Goal: Contribute content: Contribute content

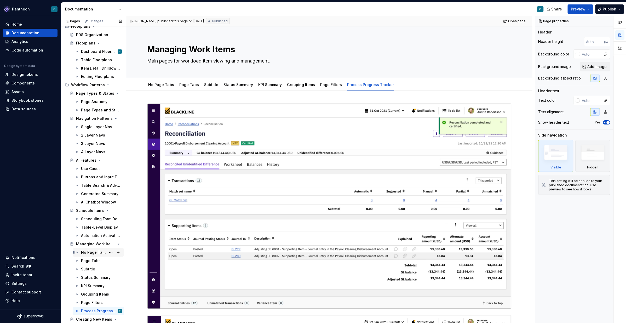
scroll to position [17, 0]
click at [91, 218] on div "Scheduling Form Design" at bounding box center [93, 217] width 25 height 5
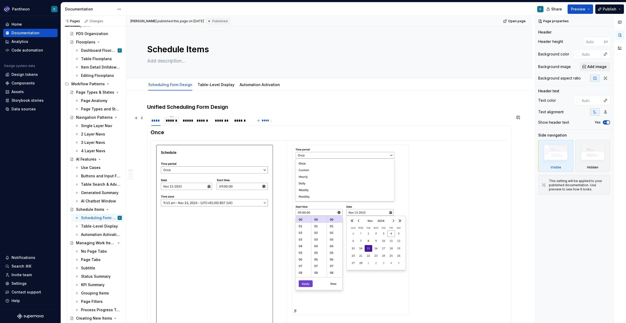
type textarea "*"
click at [171, 122] on div "******" at bounding box center [172, 120] width 12 height 5
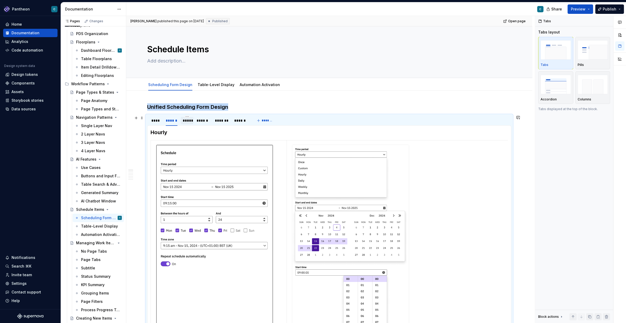
click at [186, 122] on div "*****" at bounding box center [187, 120] width 9 height 5
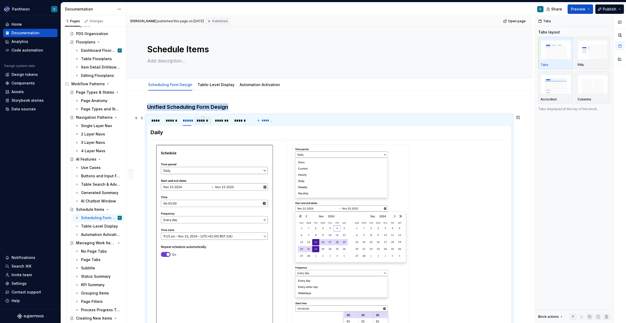
click at [203, 122] on div "******" at bounding box center [203, 120] width 13 height 5
click at [233, 107] on h3 "Unified Scheduling Form Design" at bounding box center [329, 106] width 364 height 7
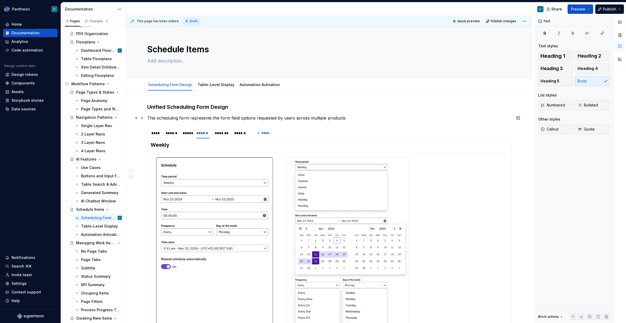
click at [294, 118] on p "This scheduling form represents the form field options requested by users acros…" at bounding box center [329, 118] width 364 height 6
click at [411, 118] on p "This scheduling form represents the form field options requested by users to ma…" at bounding box center [329, 118] width 364 height 6
click at [465, 118] on p "This scheduling form represents the form field options requested by users to ma…" at bounding box center [329, 118] width 364 height 6
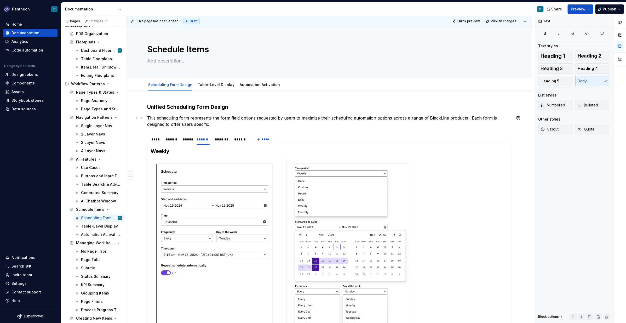
click at [468, 118] on p "This scheduling form represents the form field options requested by users to ma…" at bounding box center [329, 121] width 364 height 13
drag, startPoint x: 236, startPoint y: 123, endPoint x: 146, endPoint y: 123, distance: 89.9
click at [146, 123] on div "Unified Scheduling Form Design This scheduling form represents the form field o…" at bounding box center [329, 322] width 406 height 462
click at [176, 125] on p "This scheduling form represents the form field options requested by users to ma…" at bounding box center [329, 121] width 364 height 13
click at [230, 125] on p "This scheduling form represents the form field options requested by users to ma…" at bounding box center [329, 121] width 364 height 13
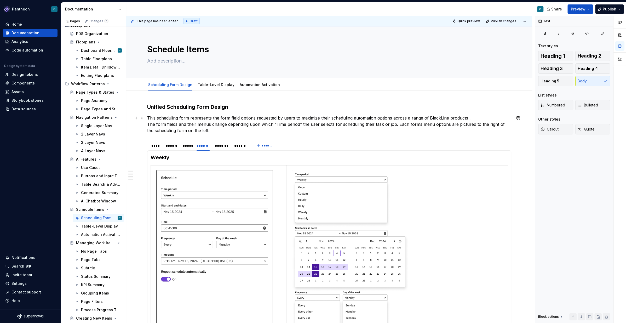
click at [505, 124] on p "This scheduling form represents the form field options requested by users to ma…" at bounding box center [329, 124] width 364 height 19
drag, startPoint x: 147, startPoint y: 131, endPoint x: 179, endPoint y: 131, distance: 31.4
click at [179, 131] on p "This scheduling form represents the form field options requested by users to ma…" at bounding box center [329, 124] width 364 height 19
click at [471, 118] on p "This scheduling form represents the form field options requested by users to ma…" at bounding box center [329, 124] width 364 height 19
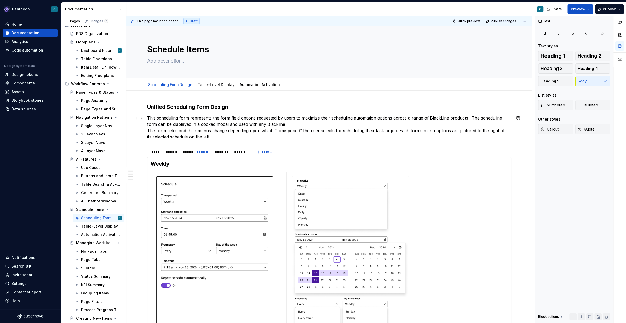
click at [242, 125] on p "This scheduling form represents the form field options requested by users to ma…" at bounding box center [329, 127] width 364 height 25
drag, startPoint x: 352, startPoint y: 123, endPoint x: 336, endPoint y: 123, distance: 15.4
click at [336, 123] on p "This scheduling form represents the form field options requested by users to ma…" at bounding box center [329, 127] width 364 height 25
click at [468, 118] on p "This scheduling form represents the form field options requested by users to ma…" at bounding box center [329, 127] width 364 height 25
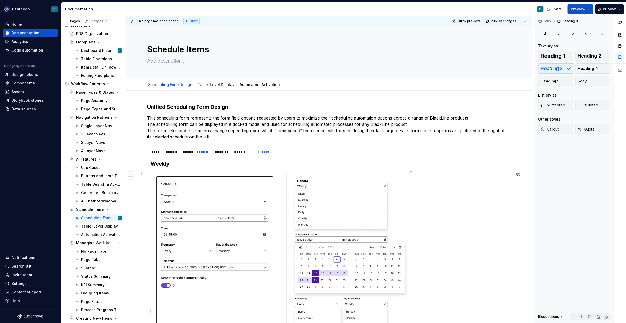
click at [422, 175] on td at bounding box center [411, 312] width 251 height 281
click at [292, 178] on div at bounding box center [350, 312] width 117 height 272
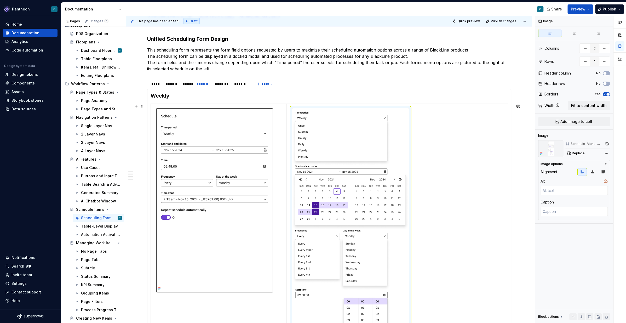
scroll to position [80, 0]
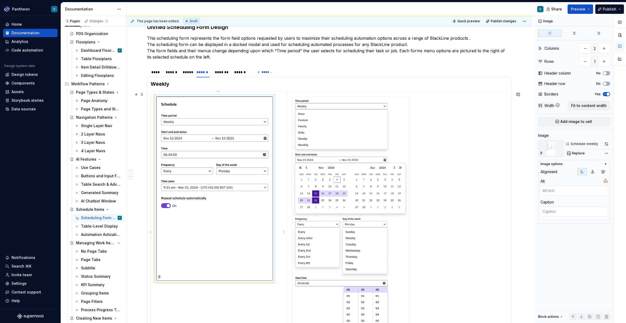
click at [238, 208] on img at bounding box center [214, 188] width 117 height 184
click at [549, 210] on textarea at bounding box center [573, 211] width 67 height 9
type textarea "*"
type textarea "W"
type textarea "*"
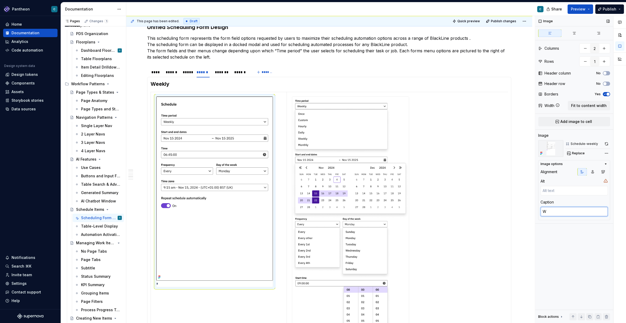
type textarea "We"
type textarea "*"
type textarea "Wee"
type textarea "*"
type textarea "Week"
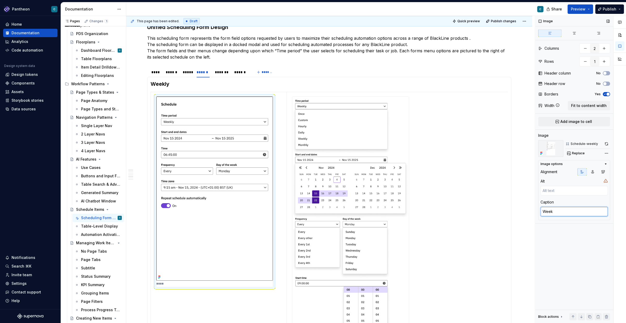
type textarea "*"
type textarea "Weekl"
type textarea "*"
type textarea "Weekly"
type textarea "*"
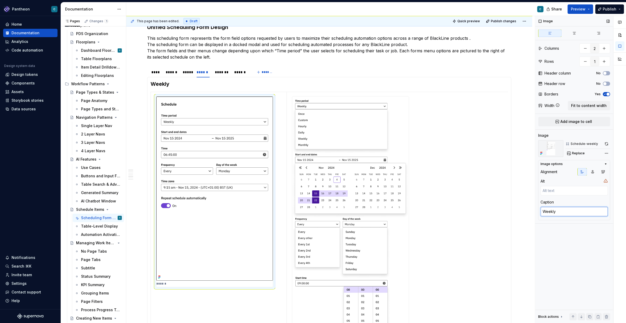
type textarea "Weekl"
type textarea "*"
type textarea "Week"
type textarea "*"
type textarea "Wee"
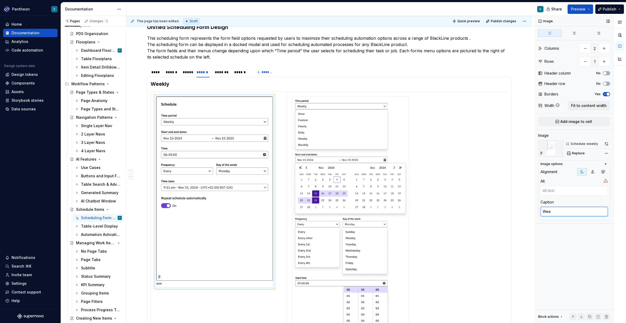
type textarea "*"
type textarea "We"
type textarea "*"
type textarea "W"
type textarea "*"
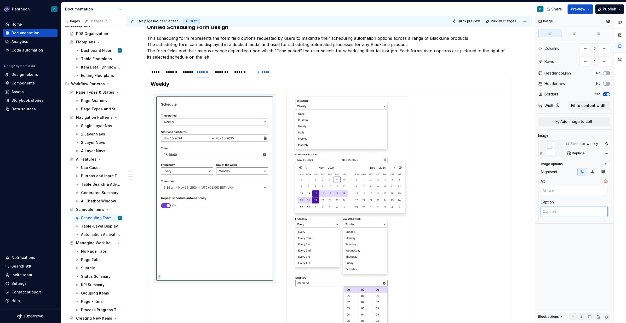
type textarea "*"
type textarea "S"
type textarea "*"
type textarea "Sc"
type textarea "*"
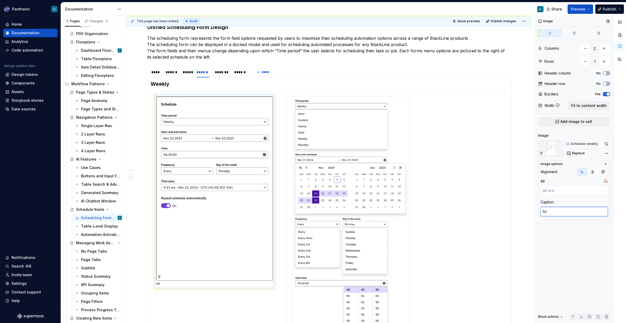
type textarea "Sch"
type textarea "*"
type textarea "Sche"
type textarea "*"
type textarea "Sched"
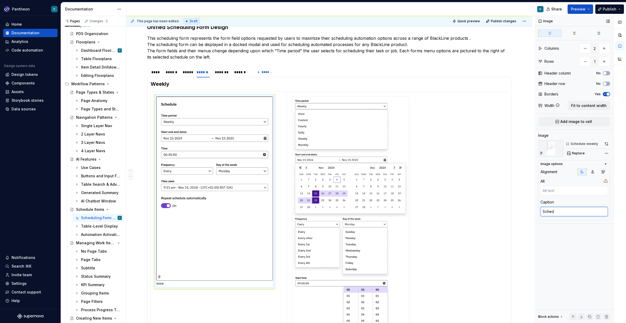
type textarea "*"
type textarea "Schedul"
type textarea "*"
type textarea "Schedule"
type textarea "*"
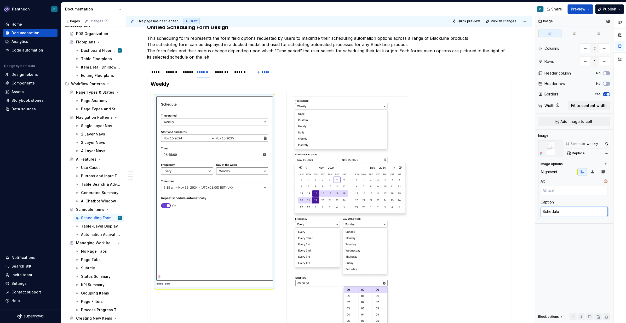
type textarea "Scheduler"
type textarea "*"
type textarea "Scheduler"
type textarea "*"
type textarea "Scheduler w"
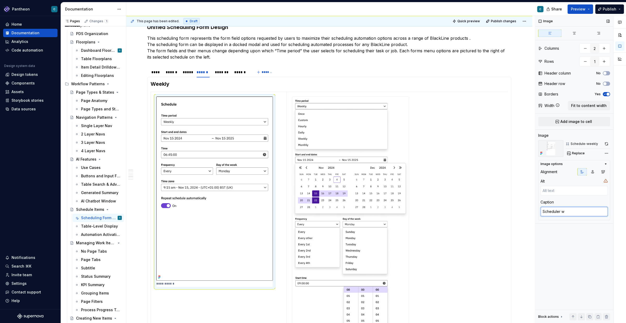
type textarea "*"
type textarea "Scheduler wi"
type textarea "*"
type textarea "Scheduler wit"
type textarea "*"
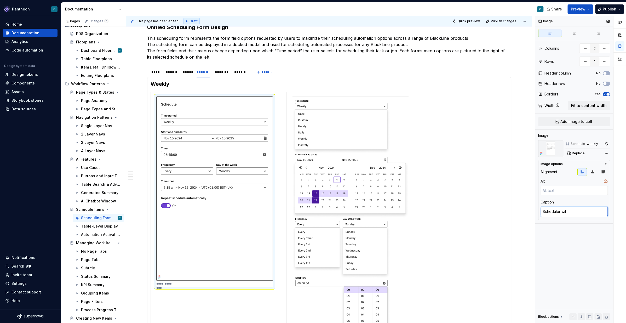
type textarea "Scheduler with"
type textarea "*"
type textarea "Scheduler with"
type textarea "*"
type textarea "Scheduler with W"
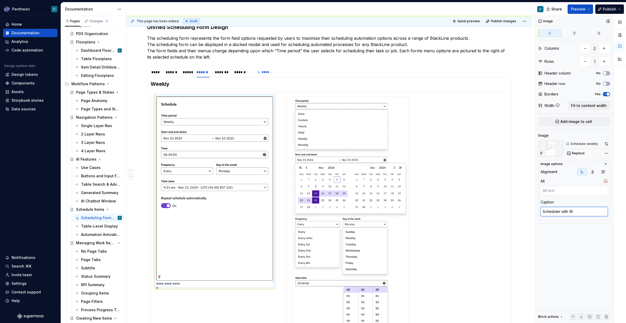
type textarea "*"
type textarea "Scheduler with We"
type textarea "*"
type textarea "Scheduler with [PERSON_NAME]"
type textarea "*"
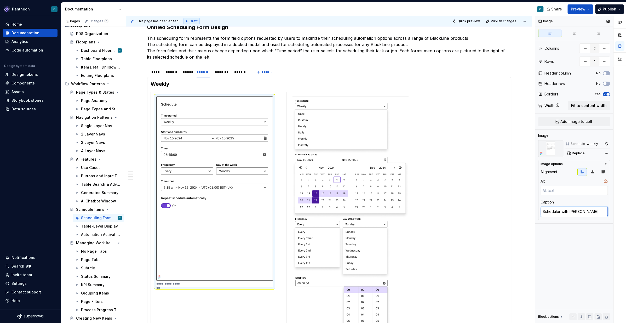
type textarea "Scheduler with Week"
type textarea "*"
type textarea "Scheduler with Weekl"
type textarea "*"
type textarea "Scheduler with Weekly"
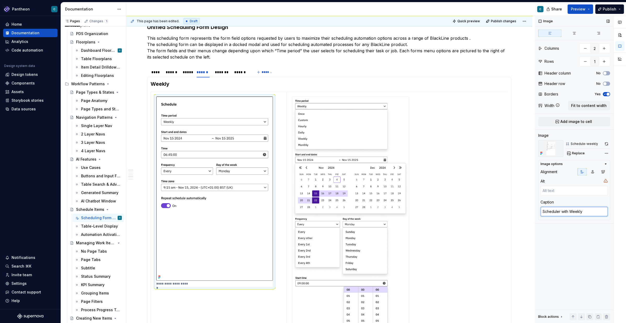
type textarea "*"
type textarea "Scheduler with Weekly"
type textarea "*"
type textarea "Scheduler with Weekly ""
type textarea "*"
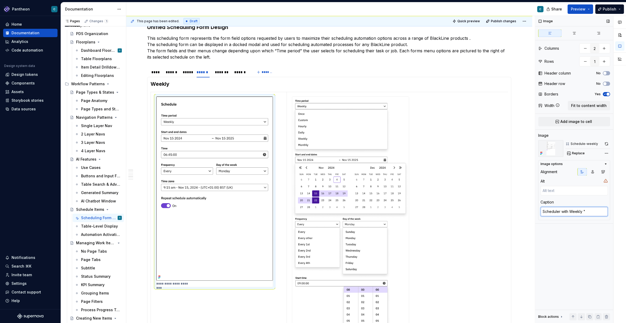
type textarea "Scheduler with Weekly "T"
type textarea "*"
type textarea "Scheduler with Weekly "Ti"
type textarea "*"
type textarea "Scheduler with Weekly "[PERSON_NAME]"
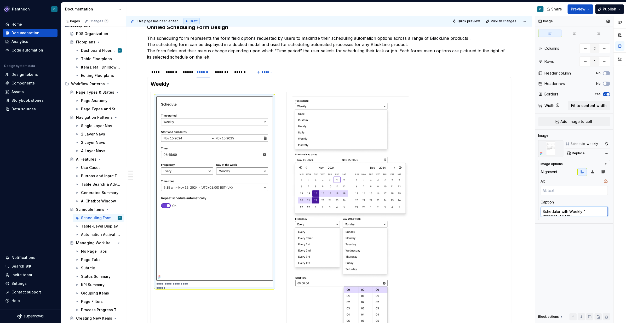
type textarea "*"
type textarea "Scheduler with Weekly "Time"
type textarea "*"
type textarea "Scheduler with Weekly "Time"
type textarea "*"
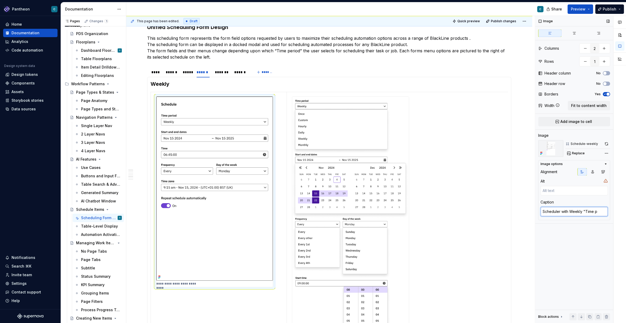
type textarea "Scheduler with Weekly "Time pe"
type textarea "*"
type textarea "Scheduler with Weekly "Time per"
type textarea "*"
type textarea "Scheduler with Weekly "Time perio"
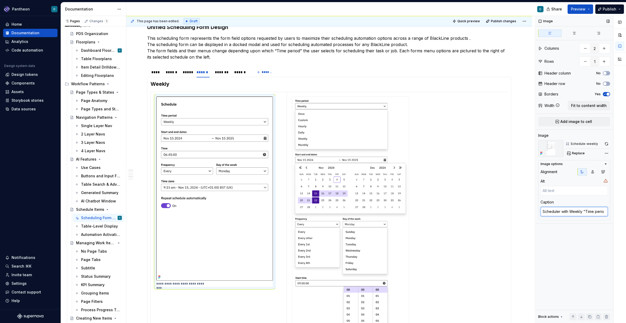
type textarea "*"
type textarea "Scheduler with Weekly "Time period"
type textarea "*"
type textarea "Scheduler with Weekly "Time period""
drag, startPoint x: 568, startPoint y: 217, endPoint x: 528, endPoint y: 208, distance: 41.2
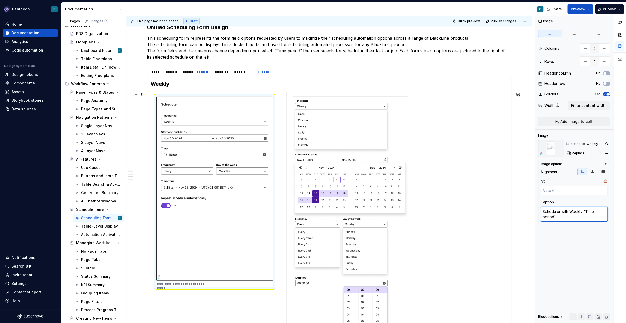
click at [528, 208] on div "**********" at bounding box center [376, 169] width 500 height 307
type textarea "*"
click at [331, 210] on img at bounding box center [350, 232] width 117 height 272
click at [562, 212] on textarea at bounding box center [573, 211] width 67 height 9
type textarea "*"
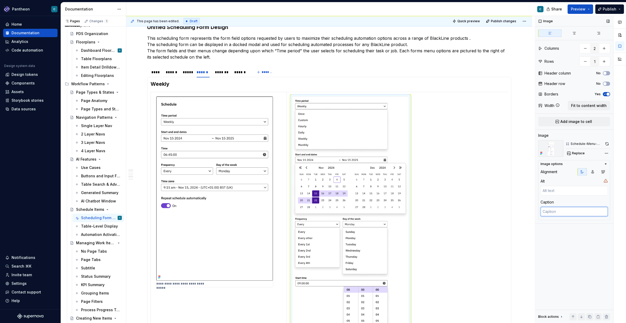
type textarea "W"
type textarea "*"
type textarea "We"
type textarea "*"
type textarea "Wee"
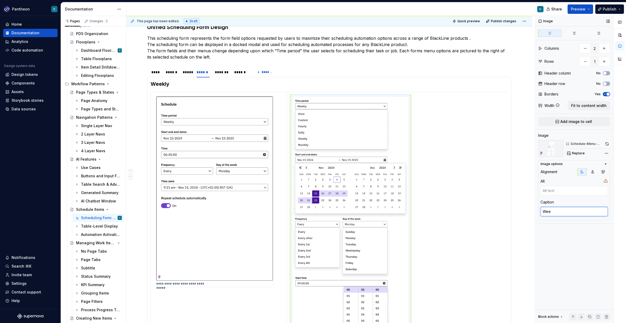
type textarea "*"
type textarea "Week"
type textarea "*"
type textarea "Weekl"
type textarea "*"
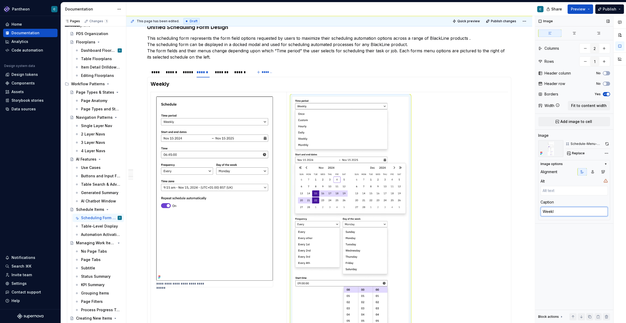
type textarea "Weekly"
type textarea "*"
type textarea "Weekly"
type textarea "*"
type textarea "Weekly s"
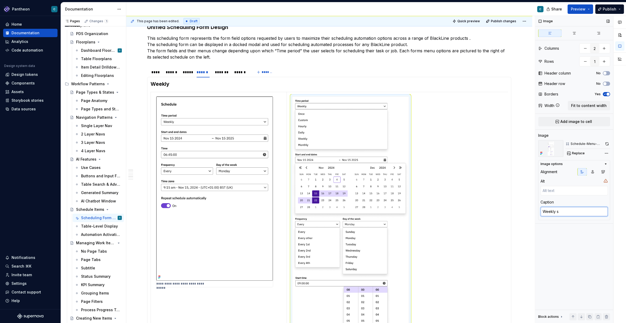
type textarea "*"
type textarea "Weekly sc"
type textarea "*"
type textarea "Weekly sch"
type textarea "*"
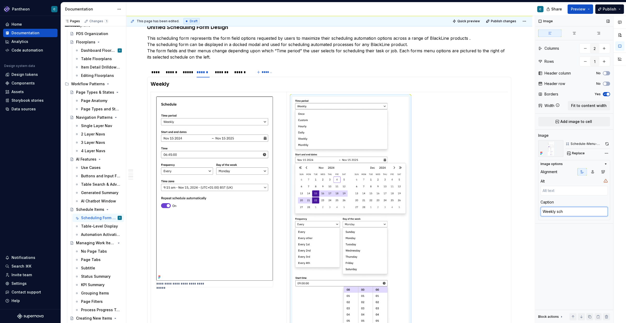
type textarea "Weekly sche"
type textarea "*"
type textarea "Weekly sched"
type textarea "*"
type textarea "Weekly schedul"
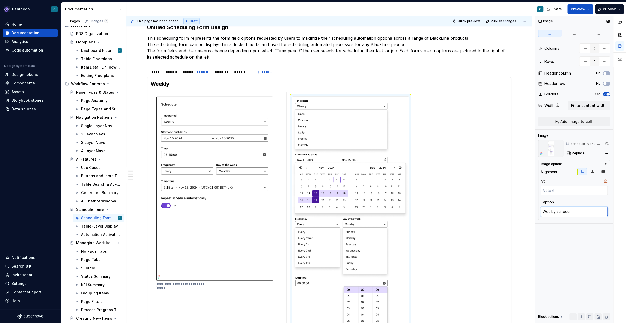
type textarea "*"
type textarea "Weekly schedulin"
type textarea "*"
type textarea "Weekly scheduling"
type textarea "*"
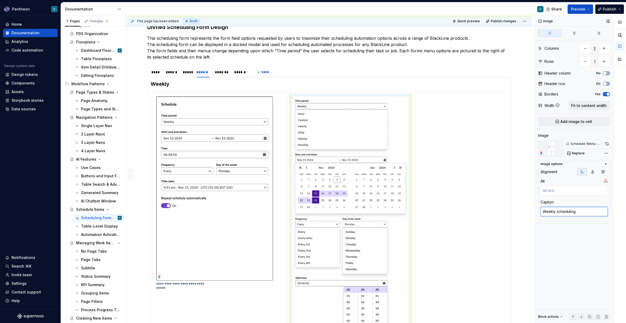
type textarea "Weekly scheduling"
type textarea "*"
type textarea "Weekly scheduling me"
type textarea "*"
type textarea "Weekly scheduling men"
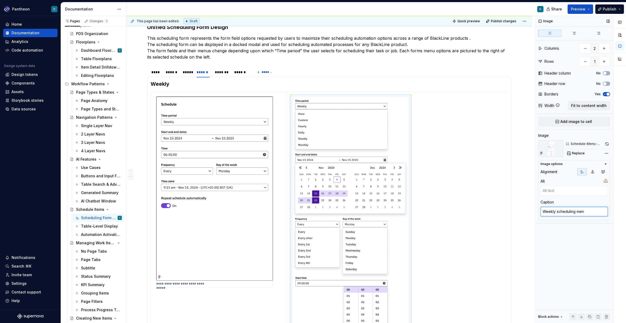
type textarea "*"
type textarea "Weekly scheduling menu"
type textarea "*"
type textarea "Weekly scheduling menus"
click at [510, 207] on td "**********" at bounding box center [411, 235] width 251 height 287
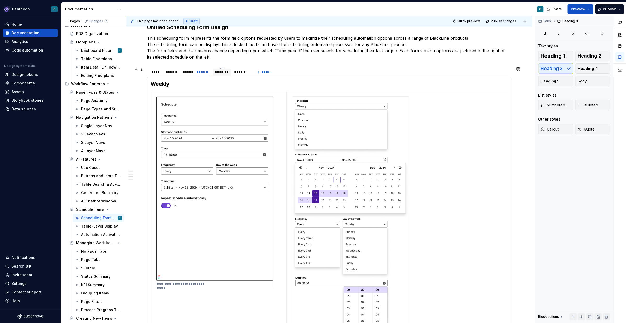
click at [222, 73] on div "*******" at bounding box center [222, 72] width 14 height 5
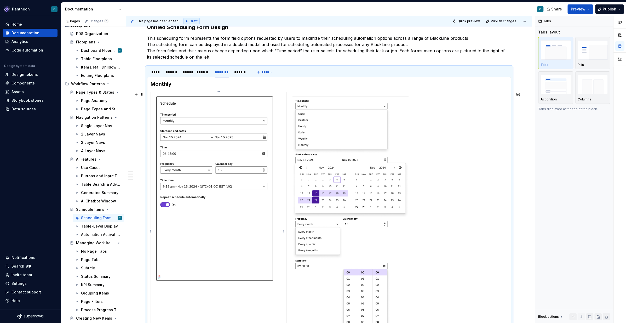
click at [236, 236] on img at bounding box center [214, 188] width 117 height 184
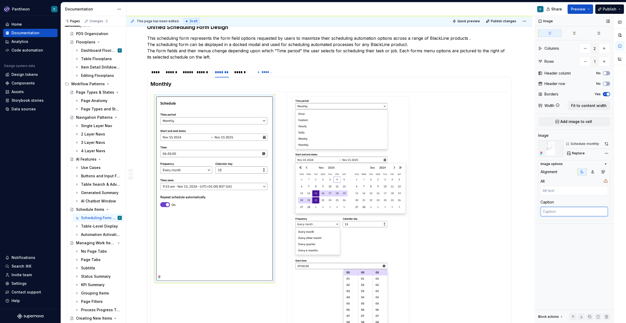
click at [572, 211] on textarea at bounding box center [573, 211] width 67 height 9
paste textarea "Scheduler with Weekly "Time period""
type textarea "*"
type textarea "Scheduler with Weekly "Time period""
click at [575, 211] on textarea "Scheduler with Weekly "Time period"" at bounding box center [573, 214] width 67 height 15
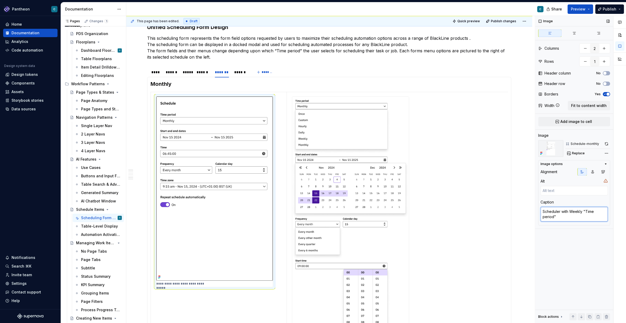
click at [575, 211] on textarea "Scheduler with Weekly "Time period"" at bounding box center [573, 214] width 67 height 15
type textarea "*"
type textarea "Scheduler with M "Time period""
type textarea "*"
type textarea "Scheduler with Mo "Time period""
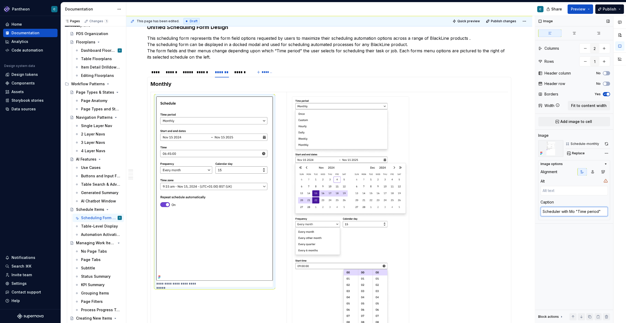
type textarea "*"
type textarea "Scheduler with Mon "Time period""
type textarea "*"
type textarea "Scheduler with Mont "Time period""
type textarea "*"
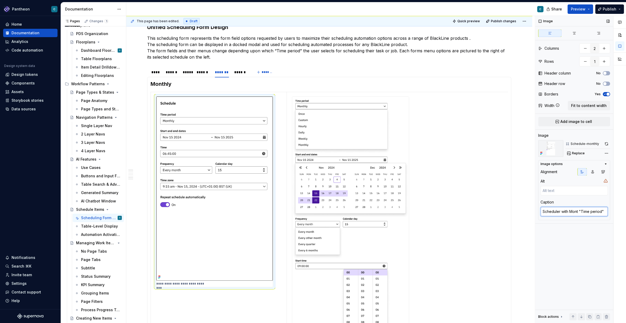
type textarea "Scheduler with Month "Time period""
type textarea "*"
type textarea "Scheduler with Monthl "Time period""
type textarea "*"
type textarea "Scheduler with Monthly "Time period""
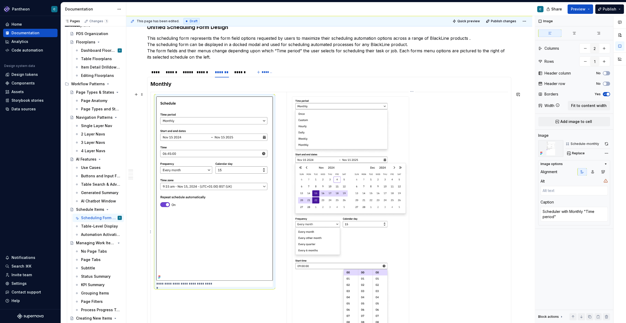
type textarea "*"
click at [347, 232] on img at bounding box center [350, 231] width 117 height 271
click at [557, 212] on textarea at bounding box center [573, 211] width 67 height 9
type textarea "*"
type textarea "M"
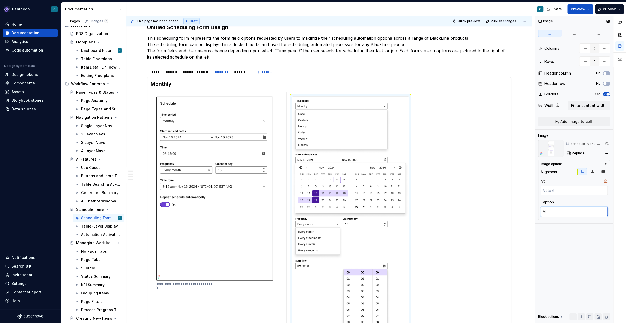
type textarea "*"
type textarea "Mo"
type textarea "*"
type textarea "Mon"
type textarea "*"
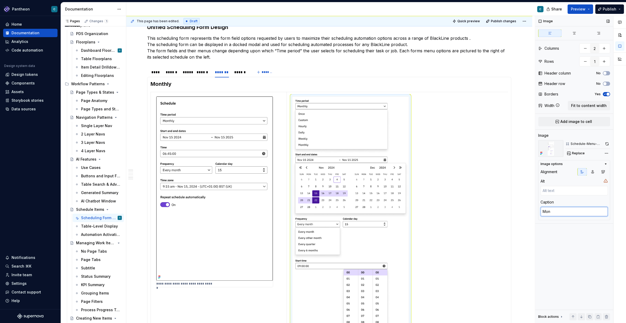
type textarea "Mont"
type textarea "*"
type textarea "Month"
type textarea "*"
type textarea "Monthl"
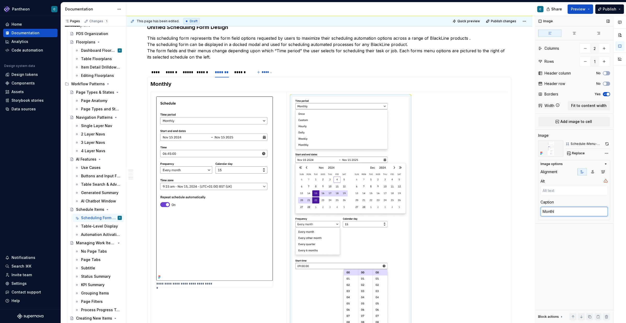
type textarea "*"
type textarea "Monthly"
type textarea "*"
type textarea "Monthly"
type textarea "*"
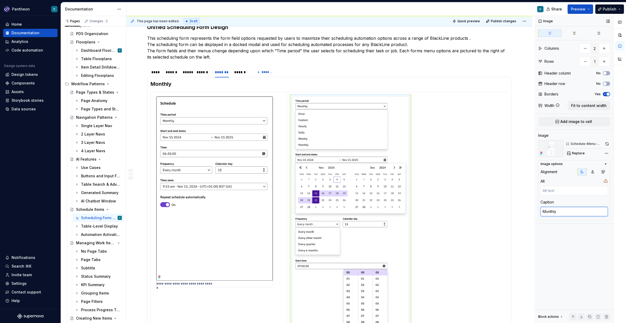
type textarea "Monthly s"
type textarea "*"
type textarea "Monthly sc"
type textarea "*"
type textarea "Monthly sch"
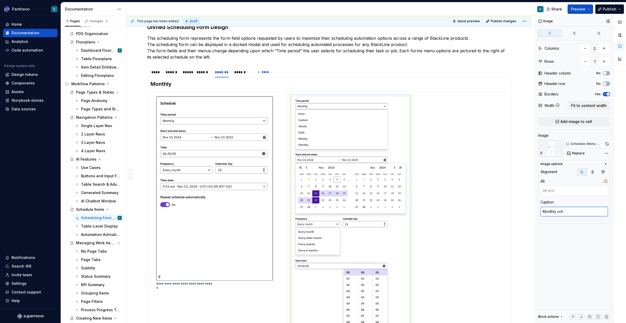
type textarea "*"
type textarea "Monthly sche"
type textarea "*"
type textarea "Monthly sched"
type textarea "*"
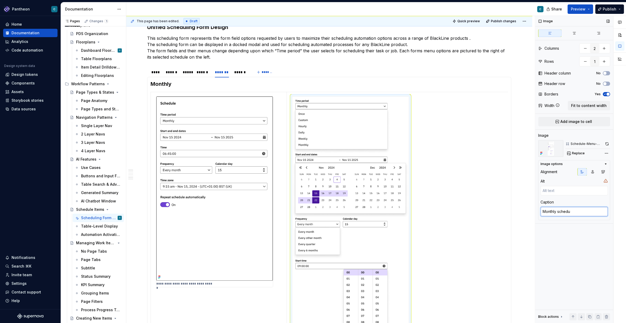
type textarea "Monthly schedul"
type textarea "*"
type textarea "Monthly scheduli"
type textarea "*"
type textarea "Monthly scheduling"
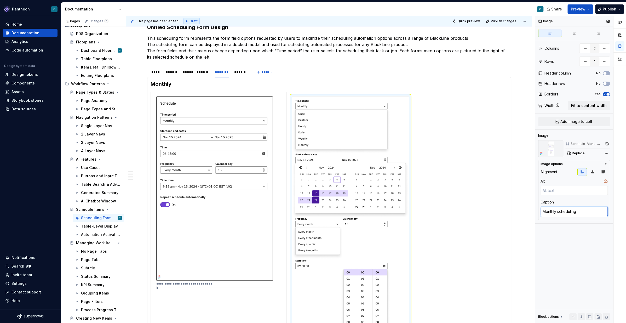
type textarea "*"
type textarea "Monthly scheduling"
type textarea "*"
type textarea "Monthly scheduling me"
type textarea "*"
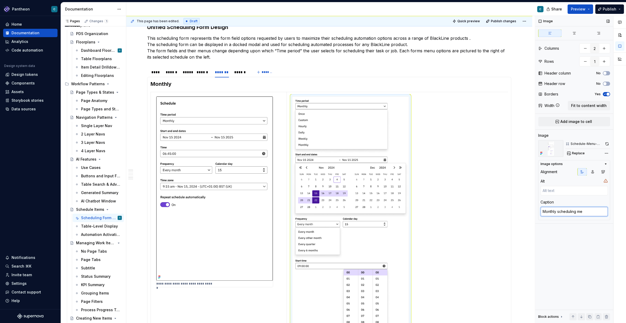
type textarea "Monthly scheduling men"
type textarea "*"
type textarea "Monthly scheduling menu"
type textarea "*"
type textarea "Monthly scheduling menus"
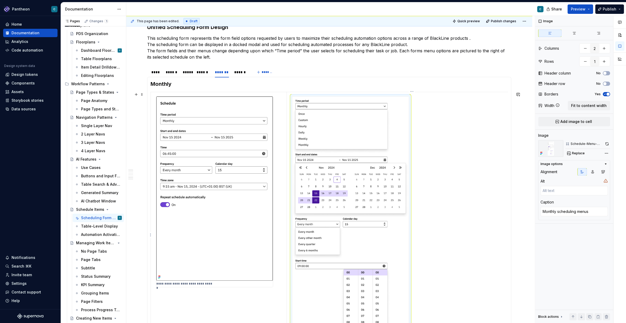
click at [468, 246] on td "**********" at bounding box center [411, 235] width 251 height 287
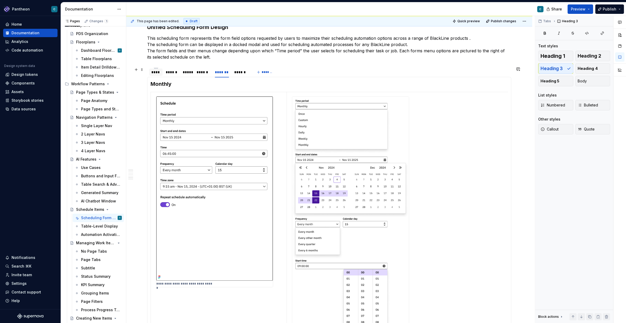
click at [155, 72] on div "****" at bounding box center [155, 72] width 9 height 5
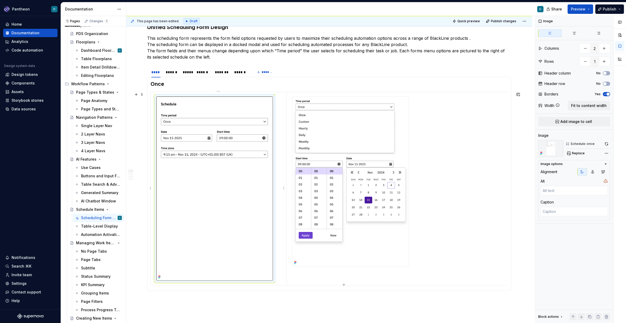
click at [234, 201] on img at bounding box center [214, 188] width 117 height 184
click at [171, 72] on div "******" at bounding box center [172, 72] width 12 height 5
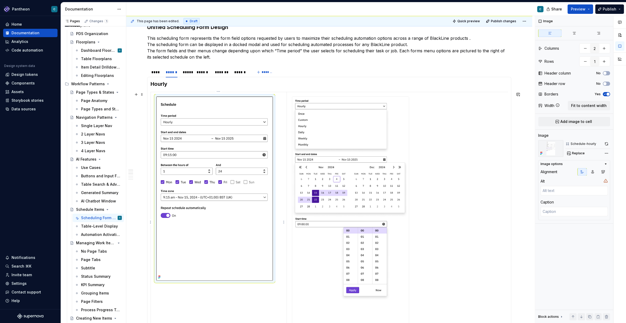
click at [243, 204] on img at bounding box center [214, 188] width 117 height 184
click at [565, 211] on textarea at bounding box center [573, 211] width 67 height 9
paste textarea "Scheduler with Weekly "Time period""
type textarea "*"
type textarea "Scheduler with Weekly "Time period""
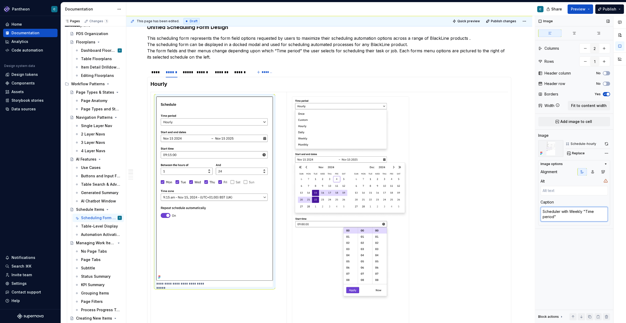
click at [573, 213] on textarea "Scheduler with Weekly "Time period"" at bounding box center [573, 214] width 67 height 15
type textarea "*"
type textarea "Scheduler with H "Time period""
type textarea "*"
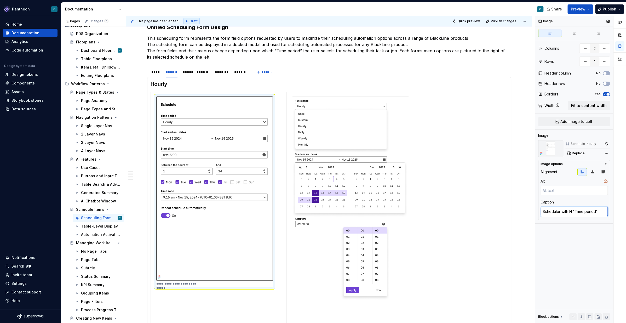
type textarea "Scheduler with Ho "Time period""
type textarea "*"
type textarea "Scheduler with Hou "Time period""
click at [334, 189] on img at bounding box center [350, 222] width 117 height 252
click at [556, 211] on textarea at bounding box center [573, 211] width 67 height 9
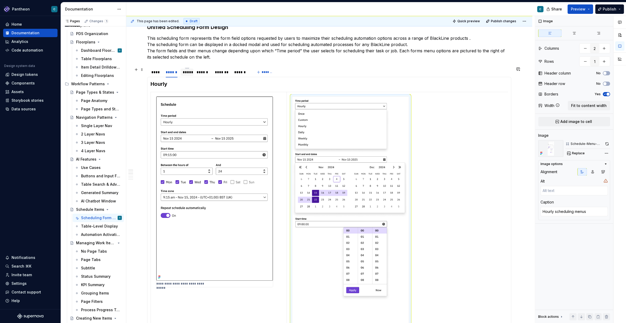
click at [188, 72] on div "*****" at bounding box center [187, 72] width 9 height 5
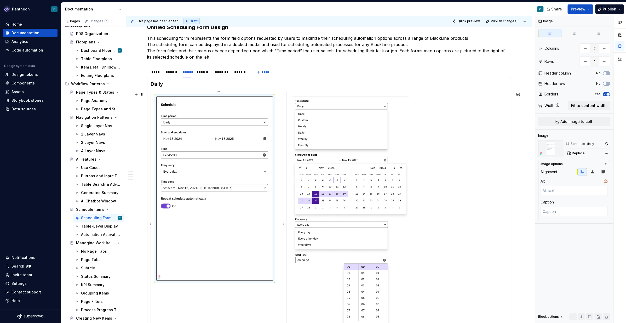
click at [216, 162] on img at bounding box center [214, 188] width 117 height 184
click at [567, 211] on textarea at bounding box center [573, 211] width 67 height 9
paste textarea "Scheduler with Weekly "Time period""
click at [576, 212] on textarea "Scheduler with Weekly "Time period"" at bounding box center [573, 214] width 67 height 15
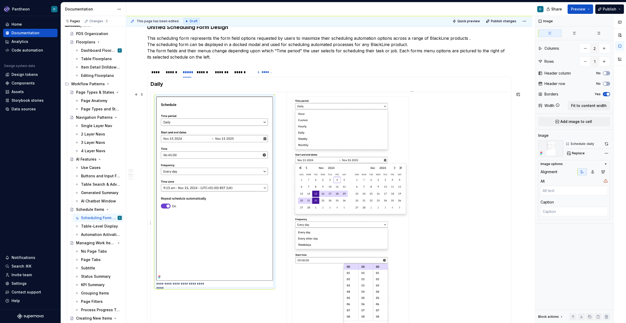
click at [357, 201] on img at bounding box center [350, 223] width 117 height 254
click at [554, 211] on textarea at bounding box center [573, 211] width 67 height 9
click at [203, 73] on div "******" at bounding box center [203, 72] width 13 height 5
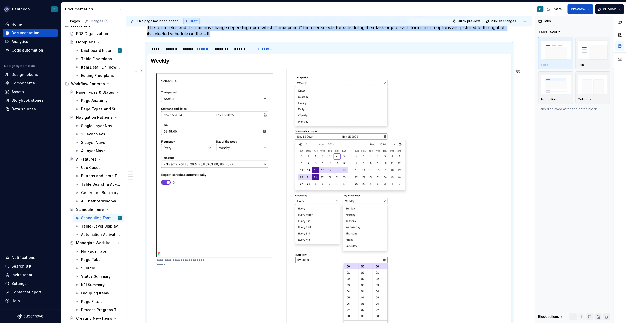
scroll to position [100, 0]
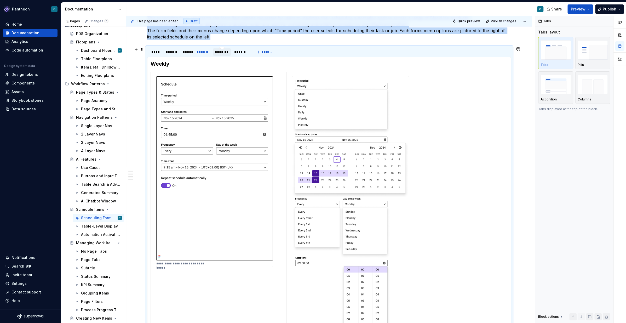
click at [220, 54] on div "*******" at bounding box center [222, 51] width 14 height 5
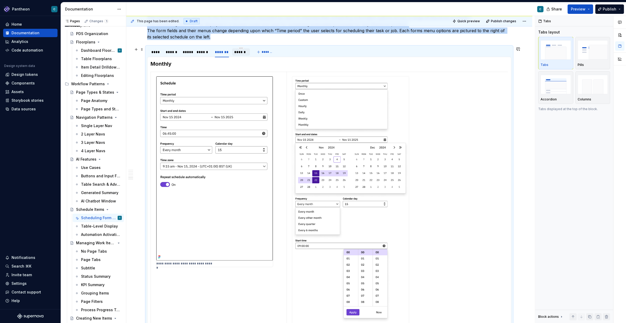
click at [241, 54] on div "******" at bounding box center [241, 51] width 14 height 5
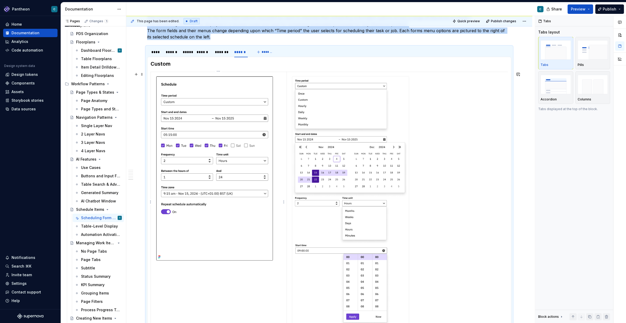
click at [215, 182] on img at bounding box center [214, 168] width 117 height 184
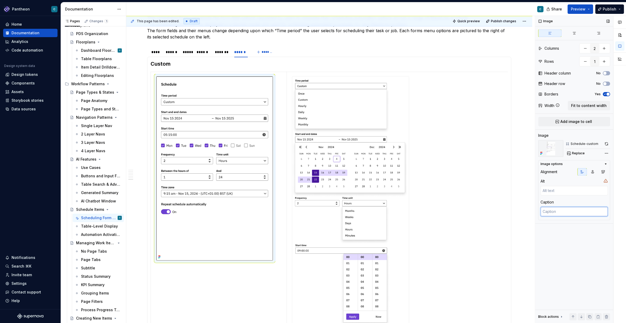
click at [557, 212] on textarea at bounding box center [573, 211] width 67 height 9
paste textarea "Scheduler with Weekly "Time period""
click at [576, 214] on textarea "Scheduler with Weekly "Time period"" at bounding box center [573, 214] width 67 height 15
click at [575, 211] on textarea "Scheduler with Weekly "Time period"" at bounding box center [573, 214] width 67 height 15
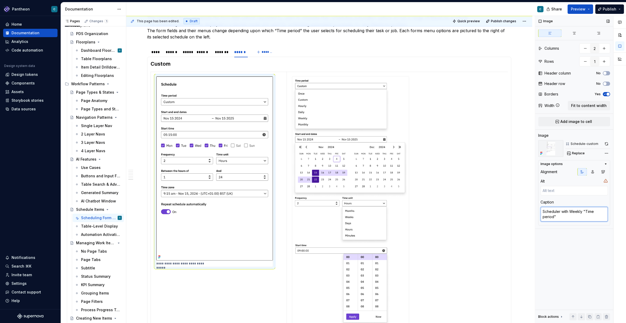
click at [575, 211] on textarea "Scheduler with Weekly "Time period"" at bounding box center [573, 214] width 67 height 15
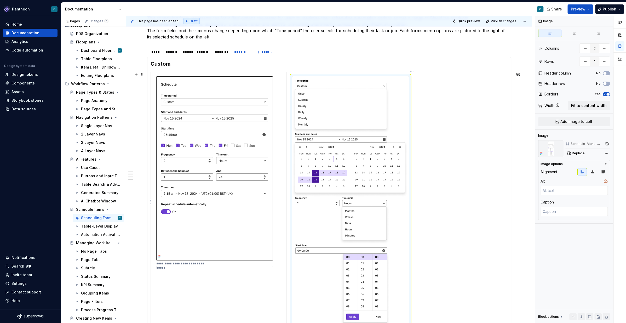
click at [346, 221] on img at bounding box center [350, 202] width 117 height 252
click at [545, 212] on textarea at bounding box center [573, 211] width 67 height 9
click at [232, 214] on img at bounding box center [214, 168] width 117 height 184
click at [158, 53] on div "****" at bounding box center [155, 51] width 9 height 5
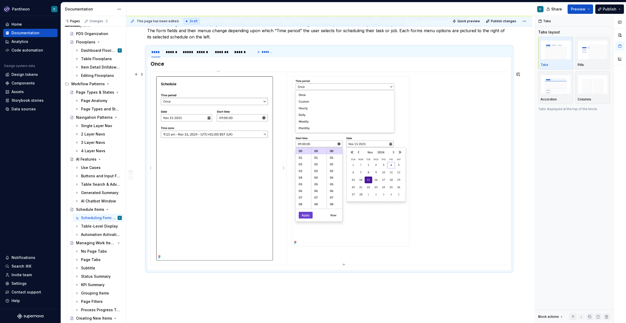
click at [227, 160] on img at bounding box center [214, 168] width 117 height 184
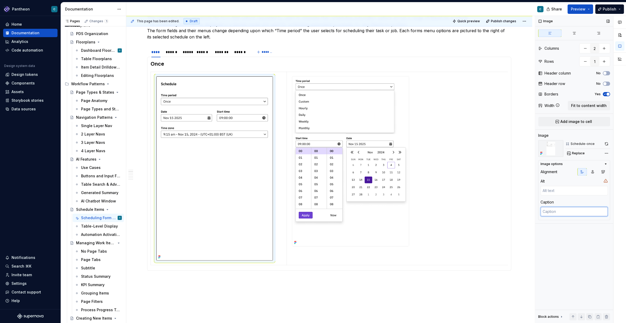
click at [562, 211] on textarea at bounding box center [573, 211] width 67 height 9
paste textarea "Scheduler with Weekly "Time period""
click at [573, 212] on textarea "Scheduler with Weekly "Time period"" at bounding box center [573, 214] width 67 height 15
click at [570, 212] on textarea "Scheduler with Once as "Time period"" at bounding box center [573, 214] width 67 height 15
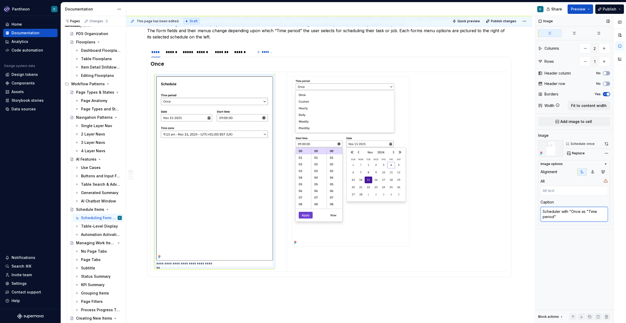
click at [580, 212] on textarea "Scheduler with "Once as "Time period"" at bounding box center [573, 214] width 67 height 15
click at [378, 156] on img at bounding box center [350, 161] width 117 height 170
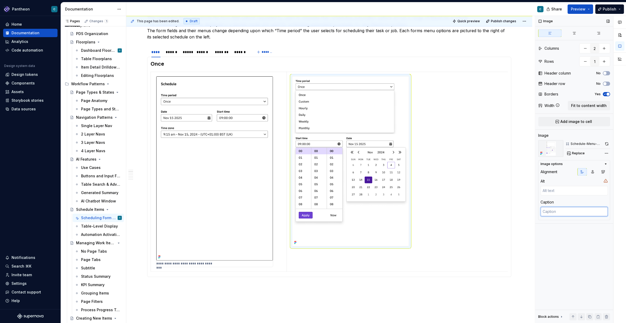
click at [555, 212] on textarea at bounding box center [573, 211] width 67 height 9
drag, startPoint x: 558, startPoint y: 211, endPoint x: 540, endPoint y: 212, distance: 17.8
click at [540, 212] on textarea "One-time scheduling menus" at bounding box center [573, 211] width 67 height 9
click at [173, 53] on div "******" at bounding box center [172, 51] width 12 height 5
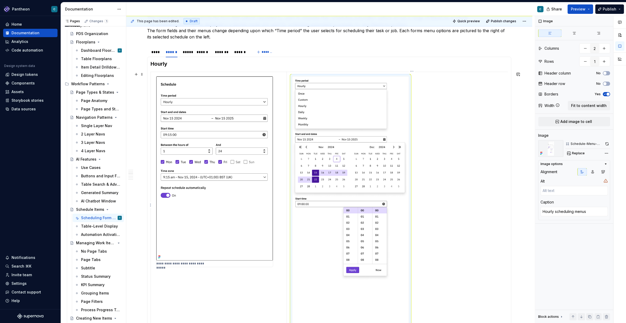
click at [340, 201] on img at bounding box center [350, 202] width 117 height 252
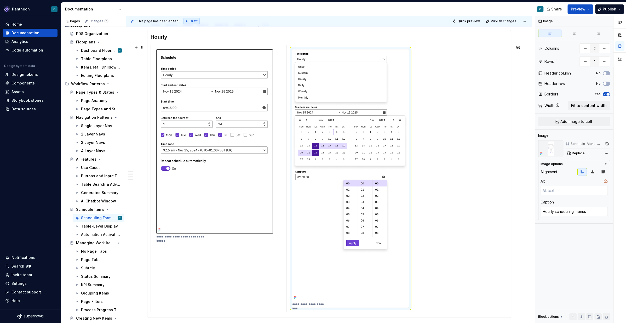
scroll to position [178, 0]
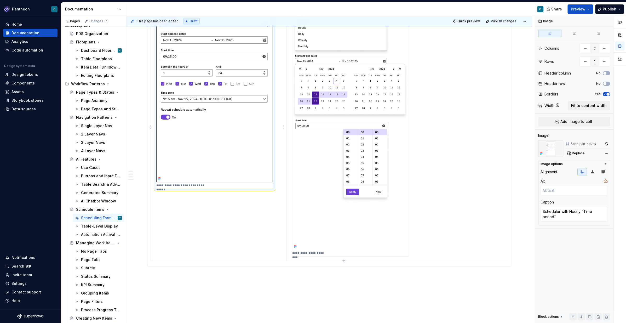
click at [243, 147] on img at bounding box center [214, 90] width 117 height 184
click at [569, 212] on textarea "Scheduler with Hourly "Time period"" at bounding box center [573, 214] width 67 height 15
click at [582, 212] on textarea "Scheduler with "Hourly "Time period"" at bounding box center [573, 214] width 67 height 15
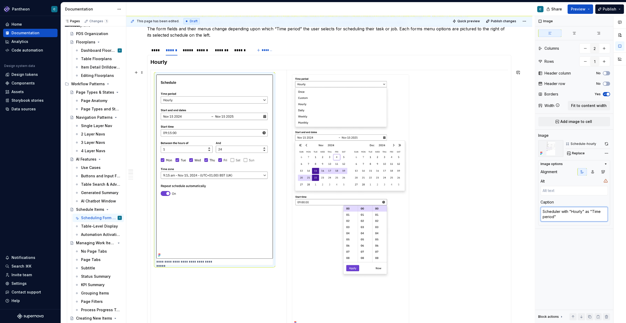
scroll to position [87, 0]
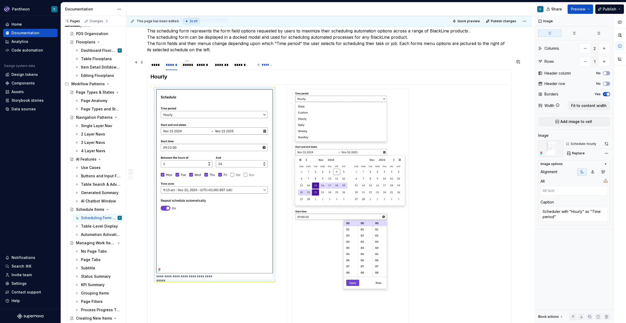
click at [189, 67] on div "*****" at bounding box center [187, 64] width 9 height 5
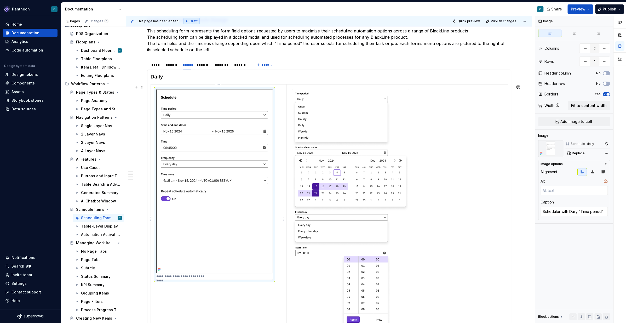
click at [236, 227] on img at bounding box center [214, 181] width 117 height 184
click at [569, 211] on textarea "Scheduler with Daily "Time period"" at bounding box center [573, 211] width 67 height 9
click at [576, 204] on div "Caption Scheduler with Daily "Time period"" at bounding box center [573, 208] width 67 height 18
click at [569, 211] on textarea "Scheduler with Daily "Time period"" at bounding box center [573, 211] width 67 height 9
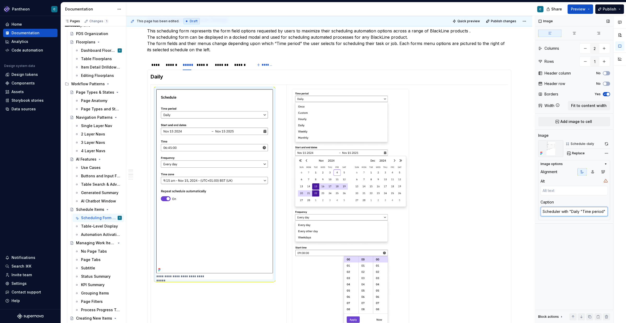
click at [579, 211] on textarea "Scheduler with "Daily "Time period"" at bounding box center [573, 211] width 67 height 9
click at [332, 187] on img at bounding box center [350, 216] width 117 height 254
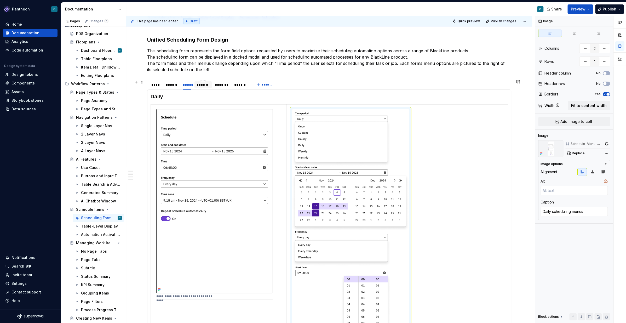
click at [203, 85] on div "******" at bounding box center [203, 84] width 13 height 5
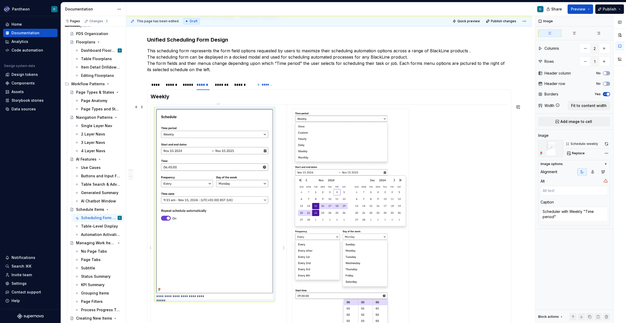
click at [218, 264] on img at bounding box center [214, 201] width 117 height 184
click at [582, 212] on textarea "Scheduler with Weekly "Time period"" at bounding box center [573, 214] width 67 height 15
click at [569, 211] on textarea "Scheduler with Weekly "Time period"" at bounding box center [573, 214] width 67 height 15
click at [584, 212] on textarea "Scheduler with "Weekly "Time period"" at bounding box center [573, 214] width 67 height 15
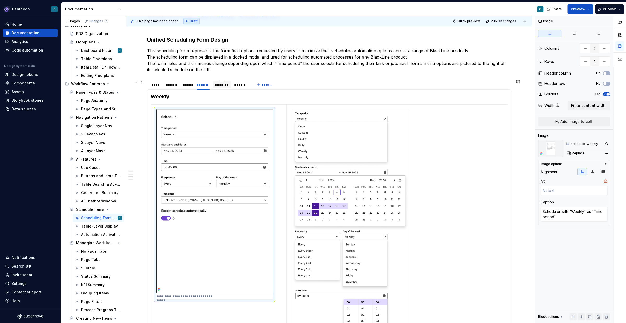
click at [224, 85] on div "*******" at bounding box center [222, 84] width 14 height 5
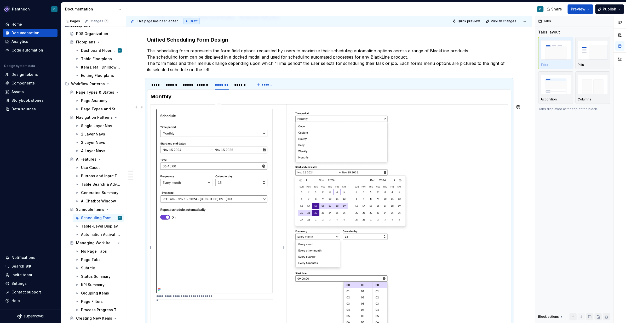
click at [233, 173] on img at bounding box center [214, 201] width 117 height 184
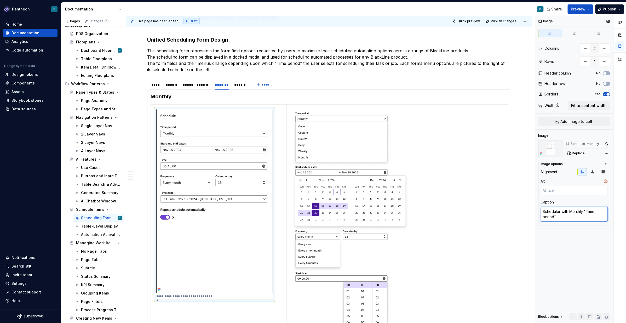
click at [569, 212] on textarea "Scheduler with Monthly "Time period"" at bounding box center [573, 214] width 67 height 15
click at [585, 212] on textarea "Scheduler with "Monthly "Time period"" at bounding box center [573, 214] width 67 height 15
click at [239, 85] on div "******" at bounding box center [241, 84] width 14 height 5
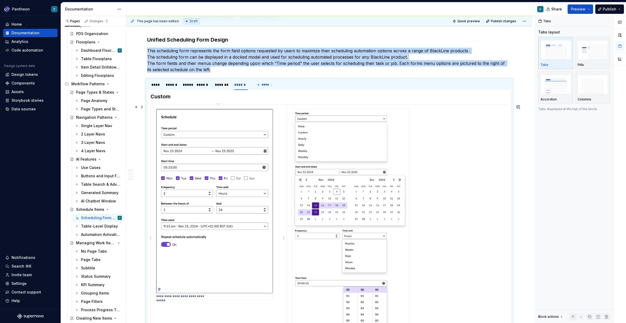
click at [246, 186] on img at bounding box center [214, 201] width 117 height 184
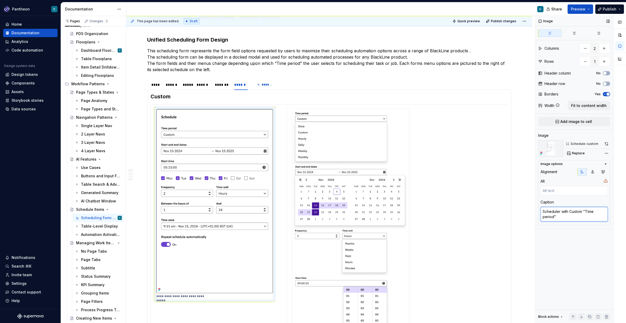
click at [569, 212] on textarea "Scheduler with Custom "Time period"" at bounding box center [573, 214] width 67 height 15
click at [584, 210] on textarea "Scheduler with "Custom "Time period"" at bounding box center [573, 214] width 67 height 15
click at [154, 86] on div "****" at bounding box center [155, 84] width 9 height 5
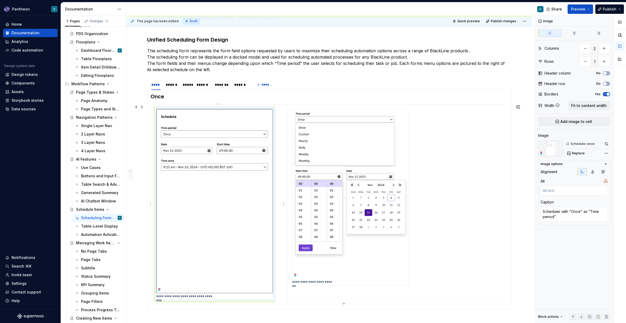
click at [226, 186] on img at bounding box center [214, 201] width 117 height 184
click at [174, 84] on div "******" at bounding box center [172, 84] width 12 height 5
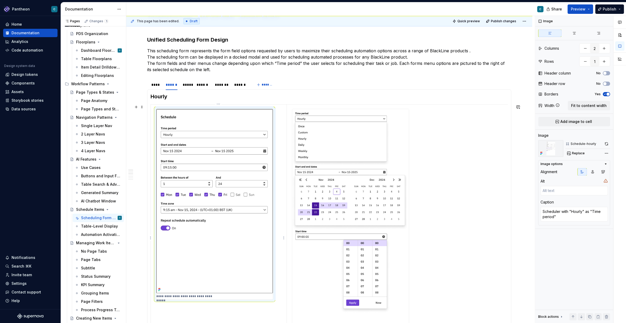
click at [187, 196] on img at bounding box center [214, 201] width 117 height 184
click at [608, 9] on span "Publish" at bounding box center [610, 9] width 14 height 5
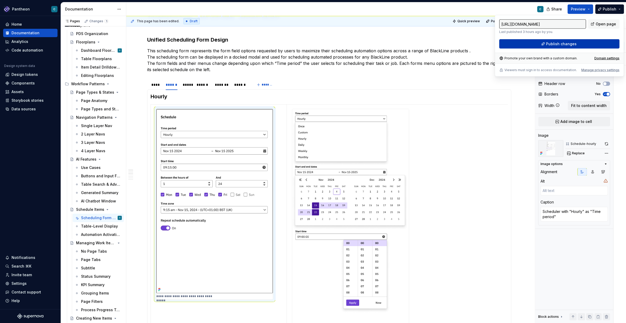
click at [577, 44] on button "Publish changes" at bounding box center [559, 43] width 120 height 9
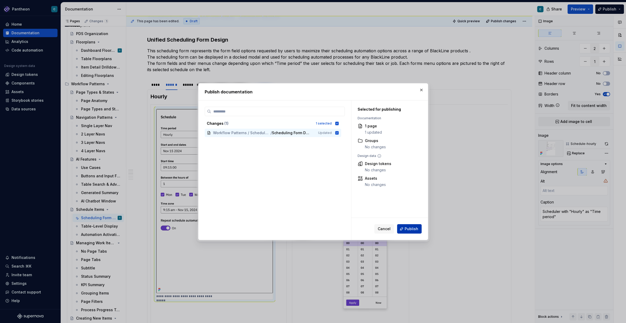
click at [406, 228] on span "Publish" at bounding box center [412, 228] width 14 height 5
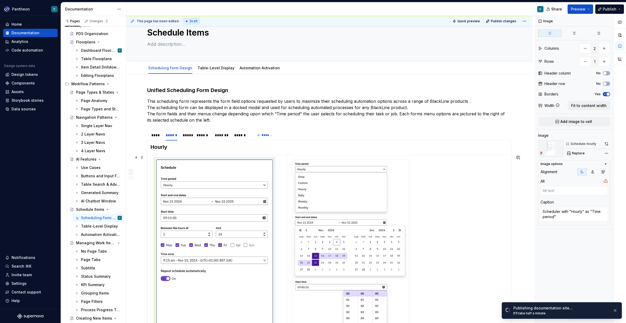
scroll to position [0, 0]
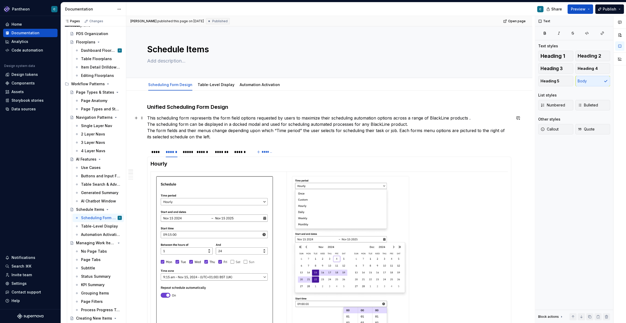
click at [148, 124] on p "This scheduling form represents the form field options requested by users to ma…" at bounding box center [329, 127] width 364 height 25
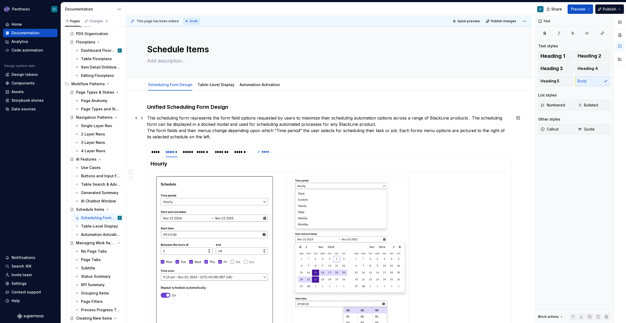
click at [147, 131] on div "**********" at bounding box center [329, 321] width 406 height 461
click at [610, 10] on span "Publish" at bounding box center [610, 9] width 14 height 5
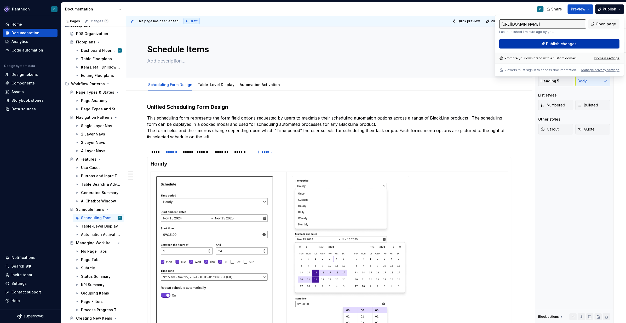
click at [555, 44] on span "Publish changes" at bounding box center [561, 43] width 31 height 5
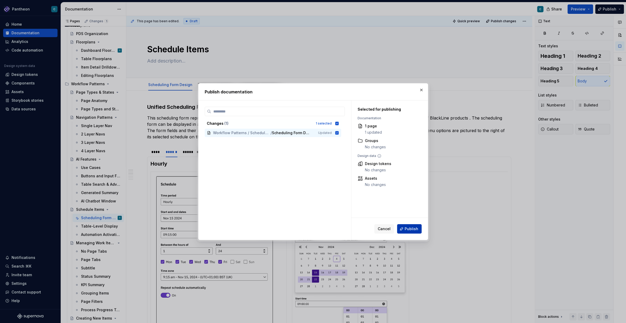
click at [409, 227] on span "Publish" at bounding box center [412, 228] width 14 height 5
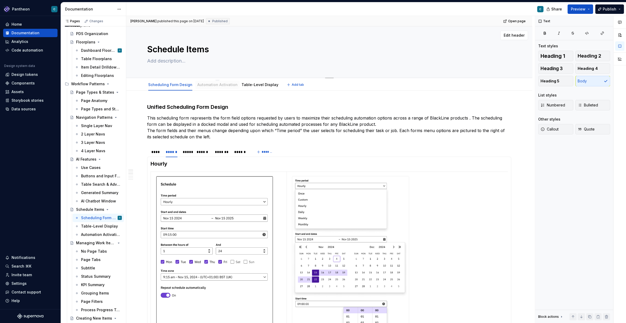
drag, startPoint x: 253, startPoint y: 58, endPoint x: 212, endPoint y: 76, distance: 44.8
click at [215, 80] on html "Pantheon C Home Documentation Analytics Code automation Design system data Desi…" at bounding box center [313, 161] width 626 height 323
click at [229, 86] on div "Rename tab" at bounding box center [239, 87] width 34 height 5
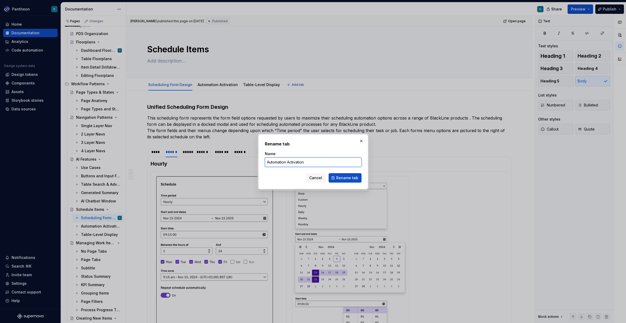
click at [289, 162] on input "Automation Activation" at bounding box center [313, 161] width 97 height 9
click at [347, 177] on span "Rename tab" at bounding box center [347, 177] width 22 height 5
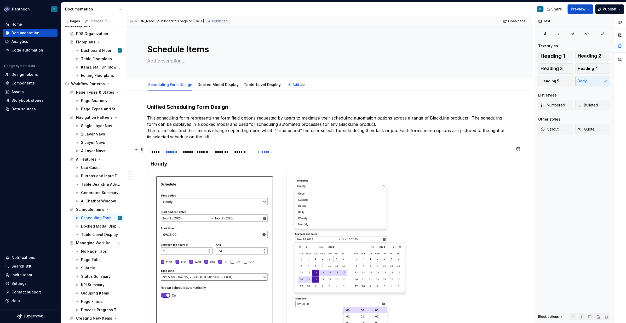
click at [143, 148] on span at bounding box center [142, 149] width 4 height 7
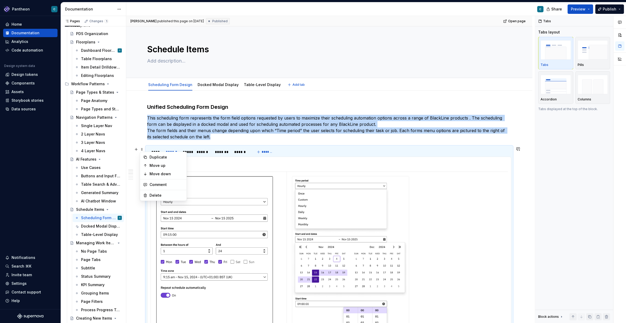
scroll to position [121, 0]
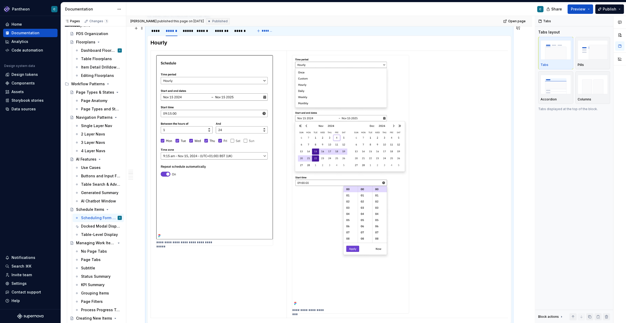
click at [215, 84] on div "**********" at bounding box center [329, 167] width 406 height 525
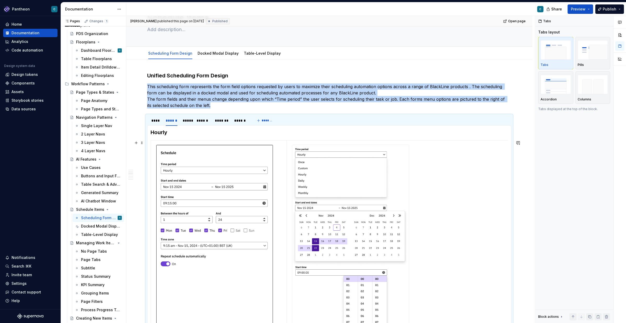
scroll to position [0, 0]
